Goal: Task Accomplishment & Management: Manage account settings

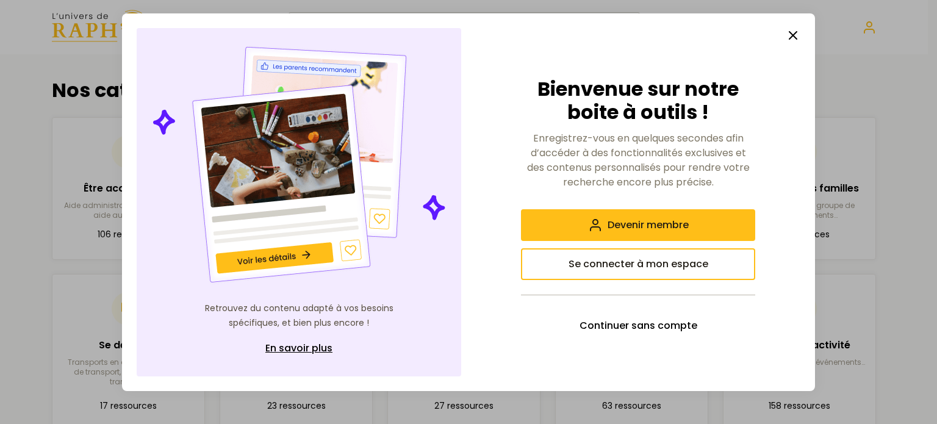
click at [792, 35] on line "button" at bounding box center [792, 35] width 7 height 7
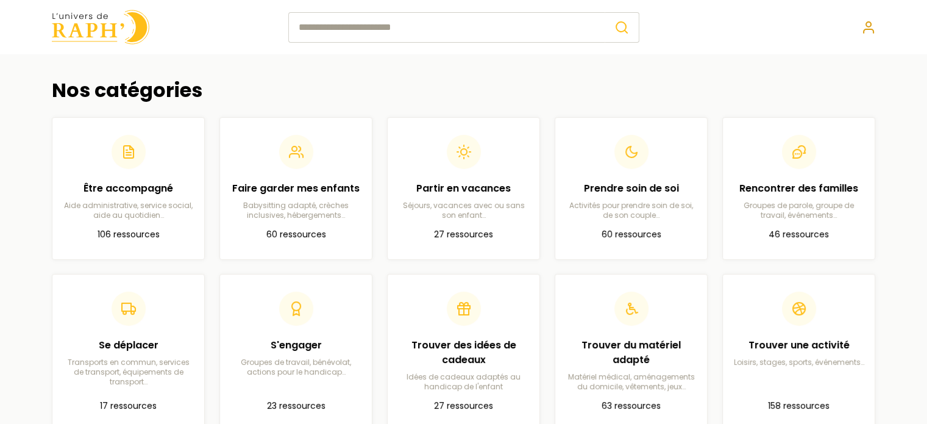
click at [867, 29] on icon at bounding box center [869, 31] width 10 height 4
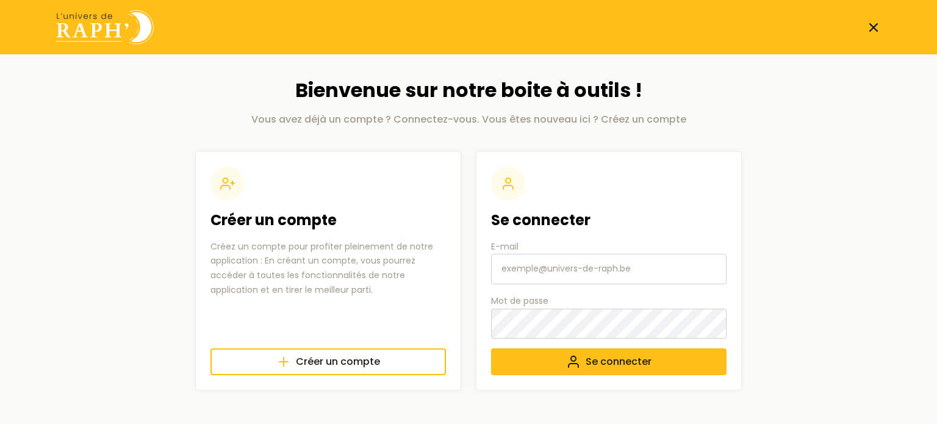
click at [589, 265] on input "E-mail" at bounding box center [608, 269] width 235 height 30
type input "[EMAIL_ADDRESS][DOMAIN_NAME]"
click at [617, 362] on span "Se connecter" at bounding box center [618, 361] width 66 height 15
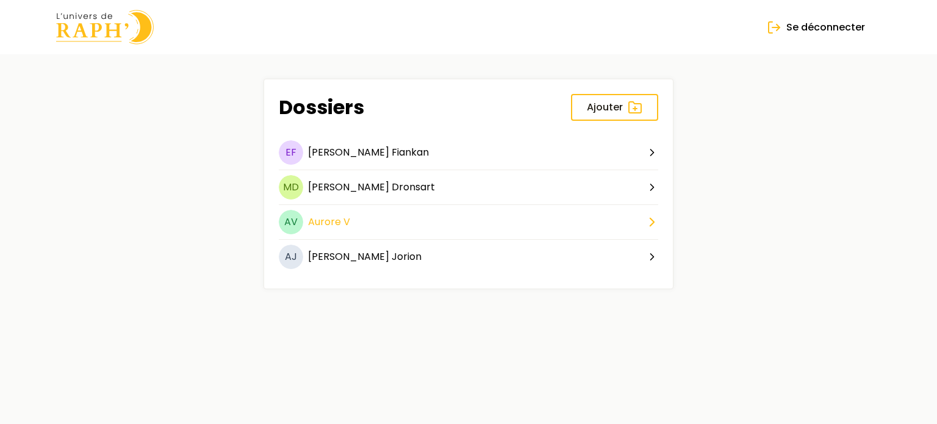
click at [350, 223] on button "AV [PERSON_NAME]" at bounding box center [468, 225] width 379 height 30
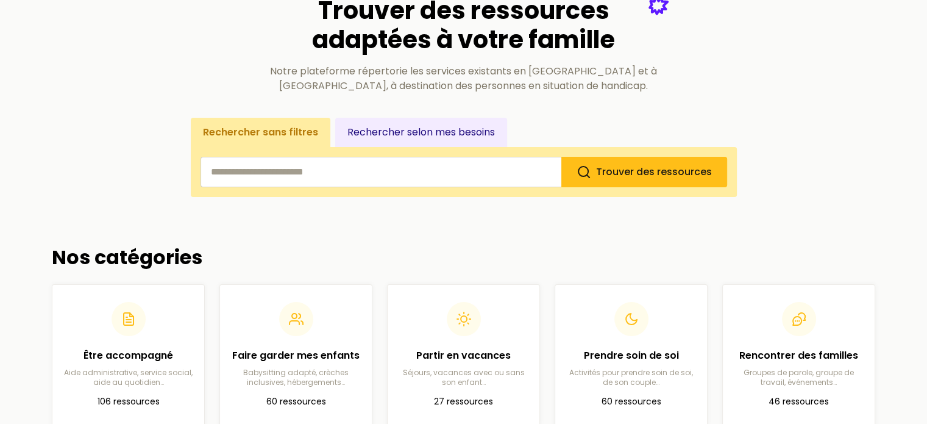
scroll to position [61, 0]
